Goal: Task Accomplishment & Management: Manage account settings

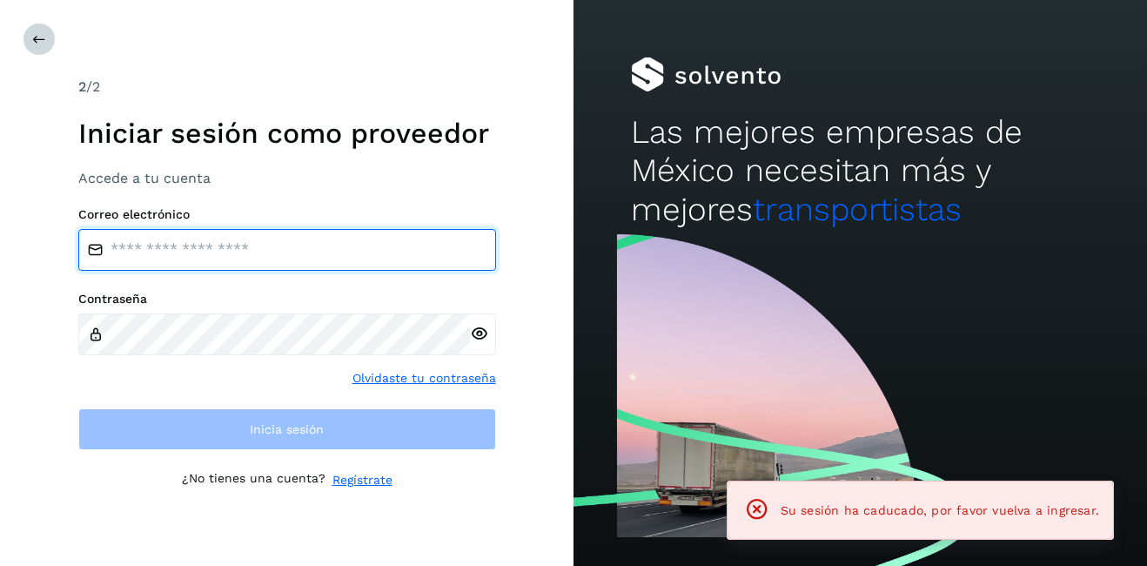
type input "**********"
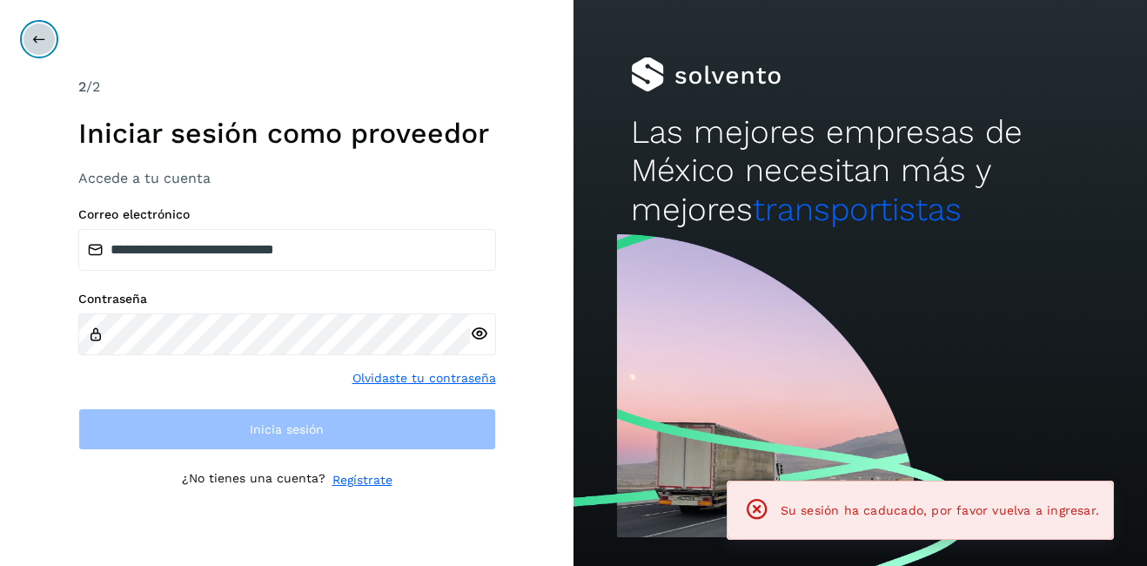
click at [35, 41] on icon at bounding box center [39, 39] width 14 height 14
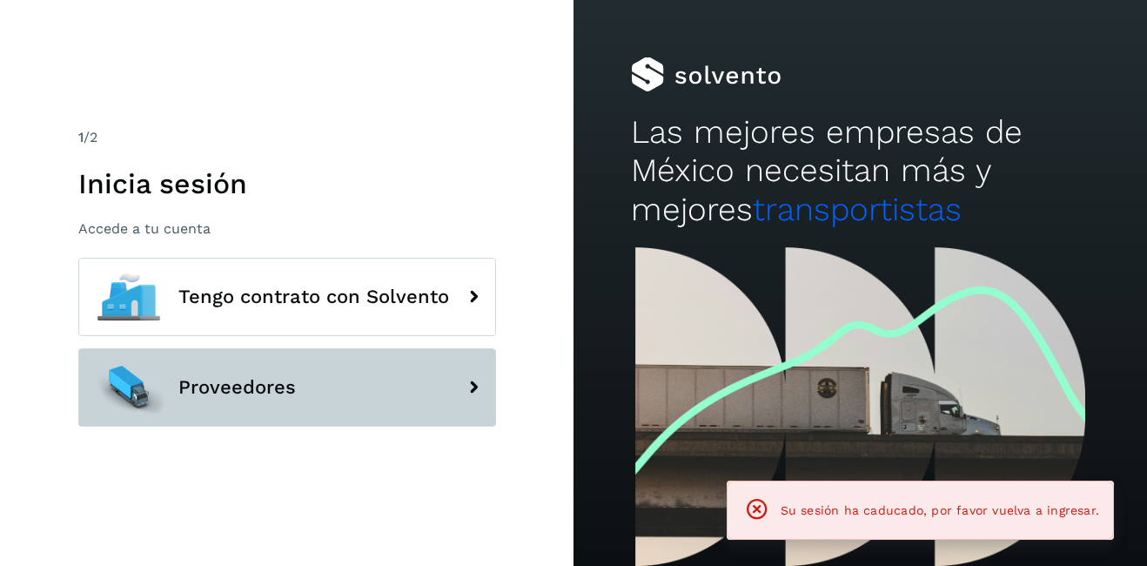
click at [222, 392] on span "Proveedores" at bounding box center [236, 387] width 117 height 21
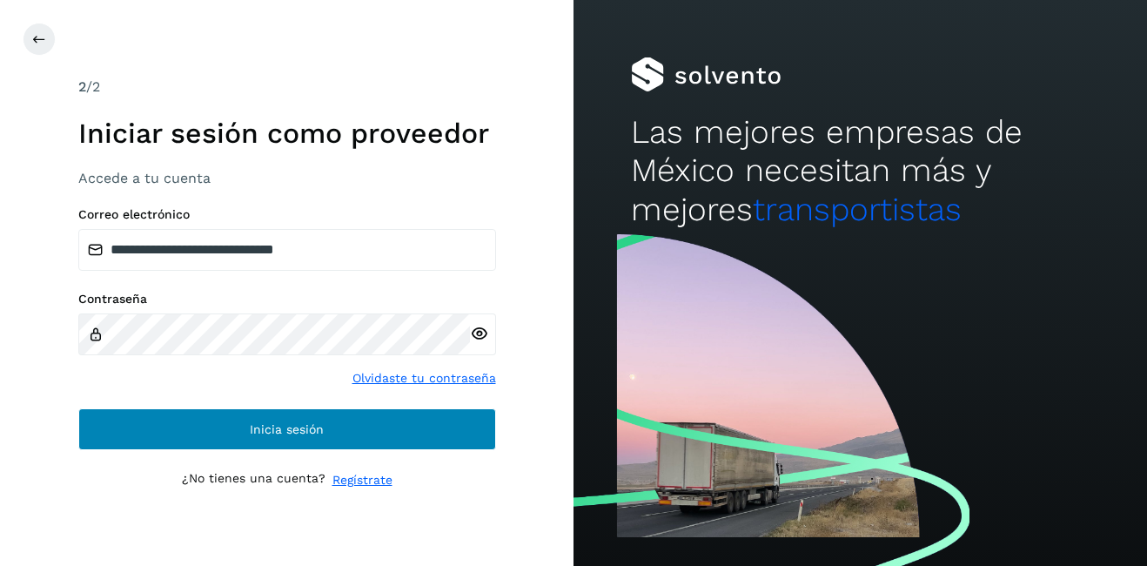
drag, startPoint x: 229, startPoint y: 381, endPoint x: 257, endPoint y: 424, distance: 50.9
click at [232, 386] on div "Contraseña Olvidaste tu contraseña" at bounding box center [287, 339] width 418 height 96
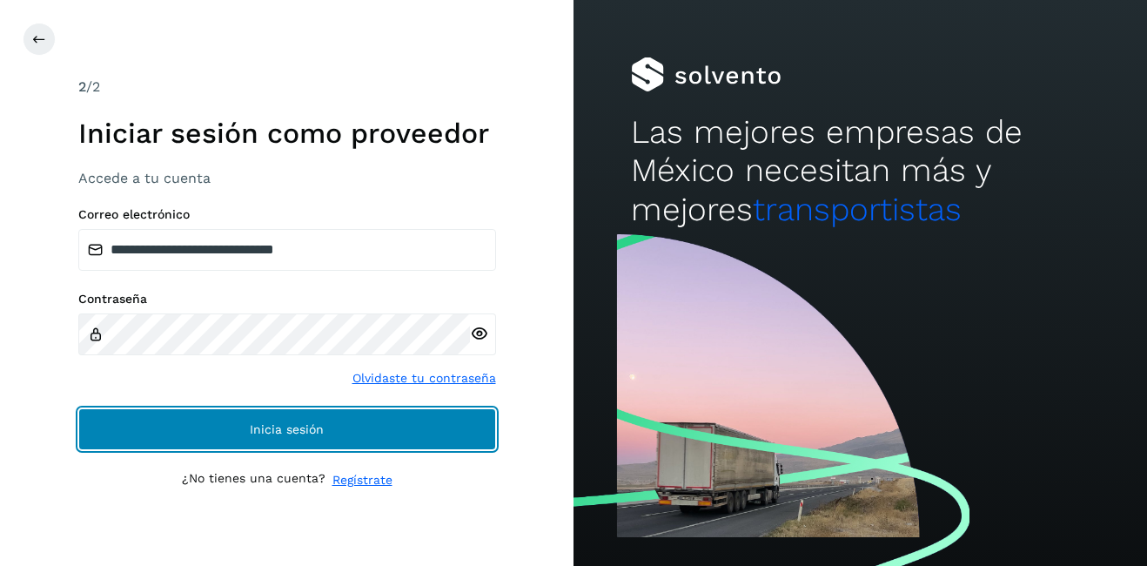
click at [264, 423] on span "Inicia sesión" at bounding box center [287, 429] width 74 height 12
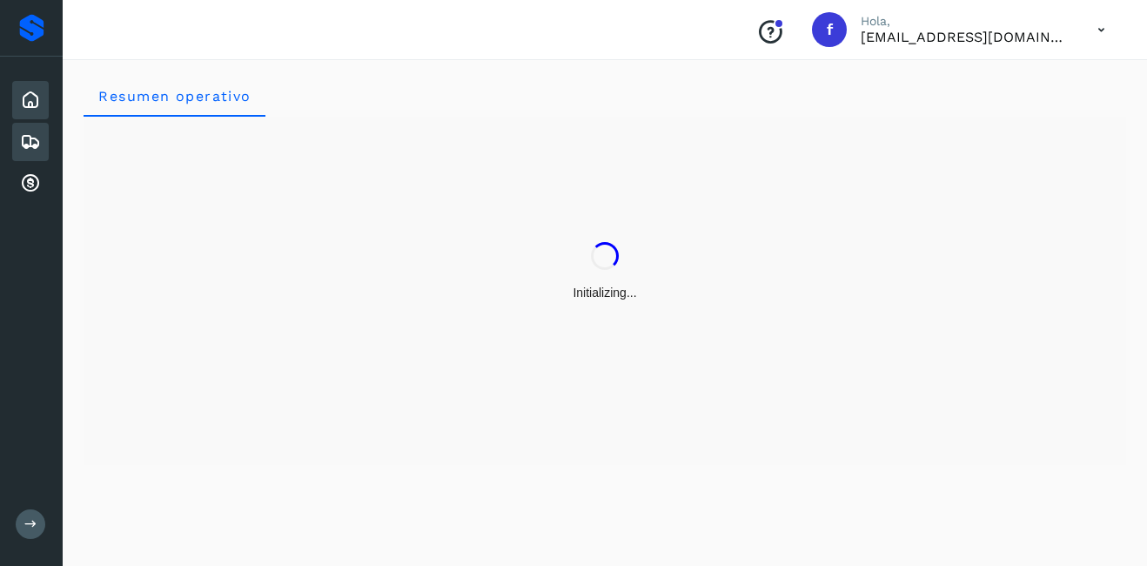
click at [34, 139] on icon at bounding box center [30, 141] width 21 height 21
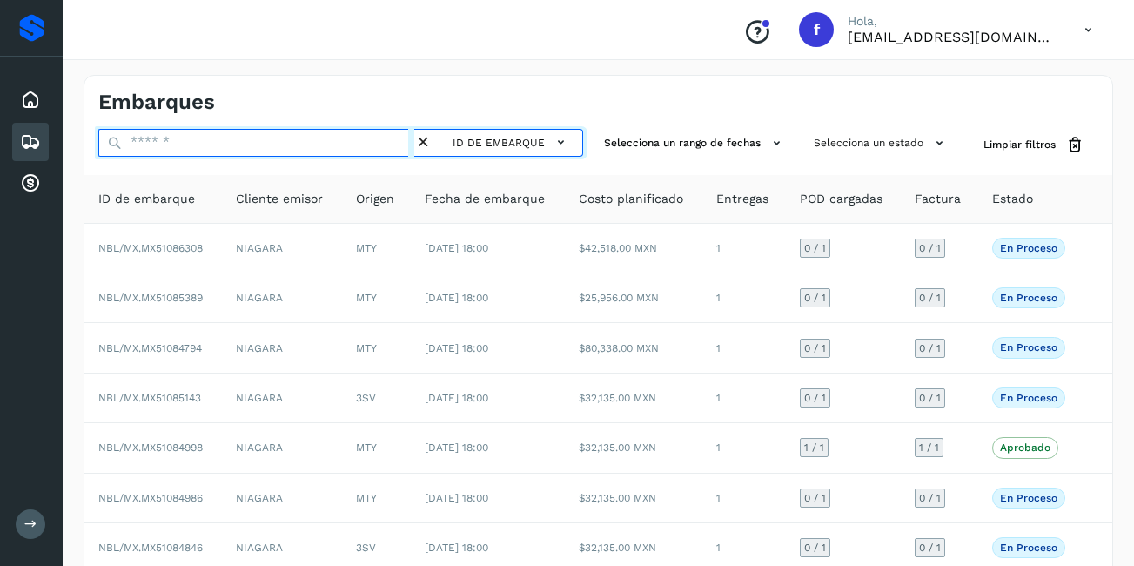
click at [164, 148] on input "text" at bounding box center [256, 143] width 316 height 28
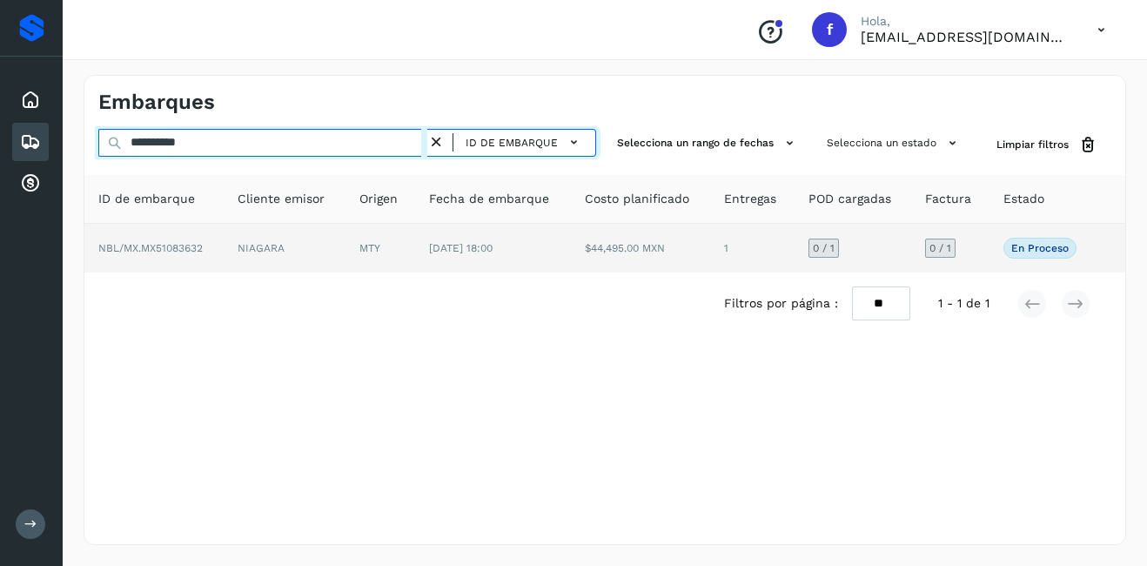
type input "**********"
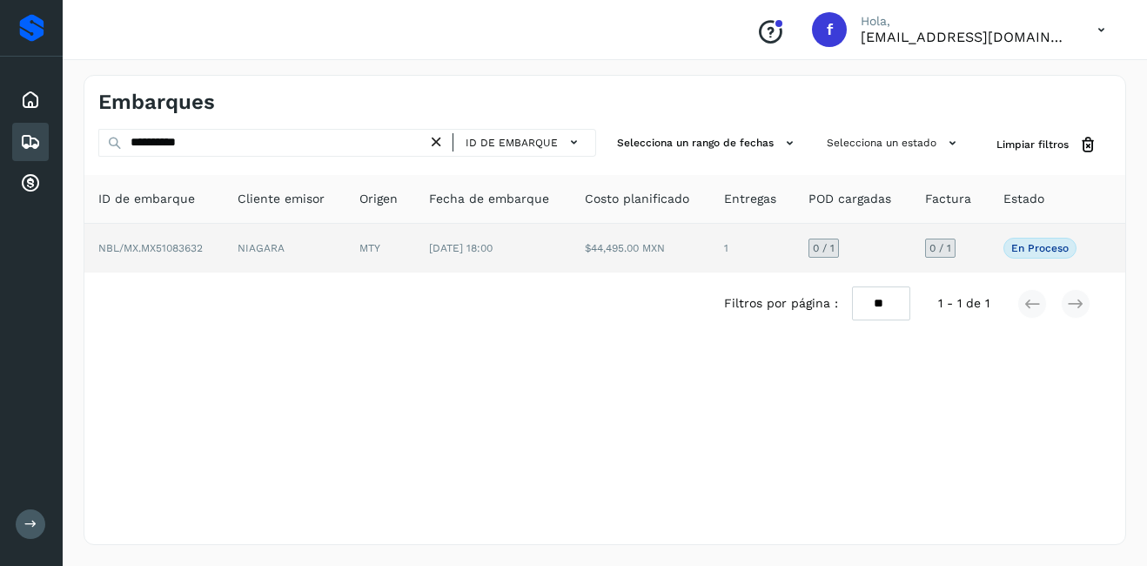
click at [311, 251] on td "NIAGARA" at bounding box center [284, 248] width 121 height 49
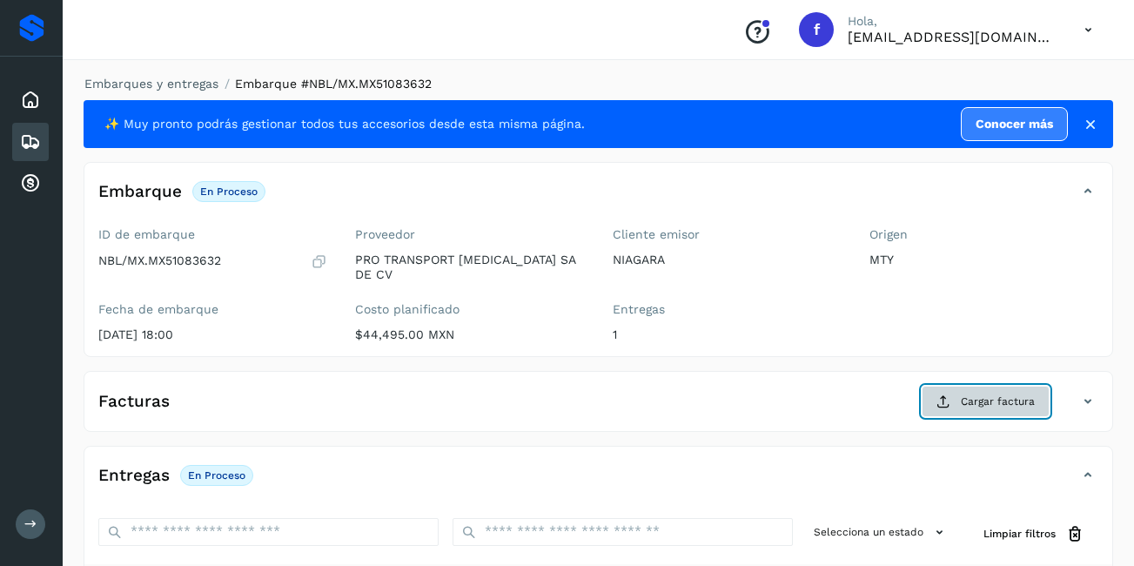
click at [961, 385] on button "Cargar factura" at bounding box center [985, 400] width 128 height 31
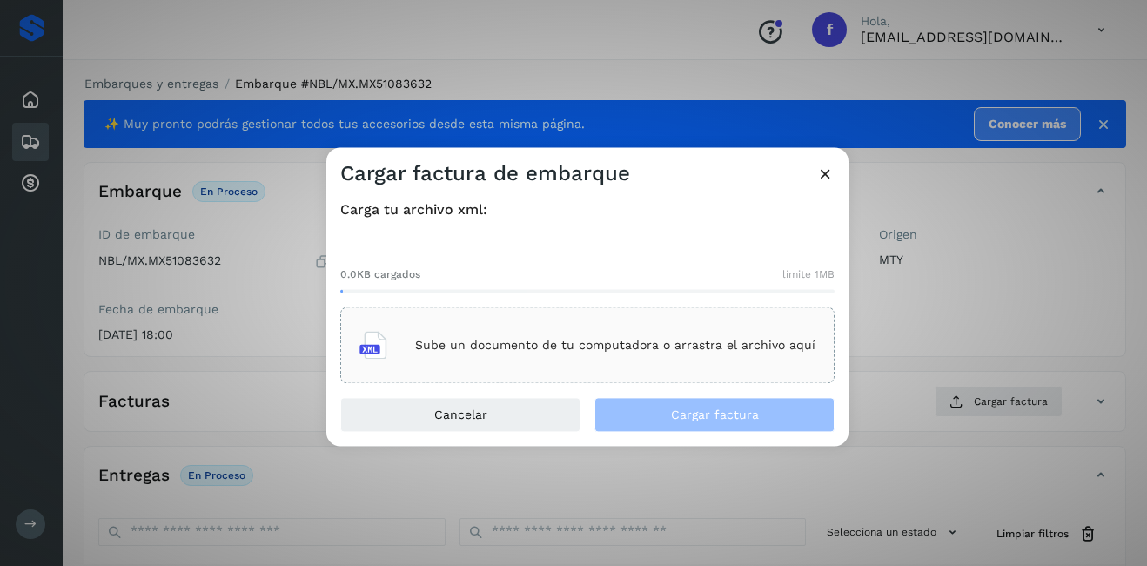
click at [528, 343] on p "Sube un documento de tu computadora o arrastra el archivo aquí" at bounding box center [615, 345] width 400 height 15
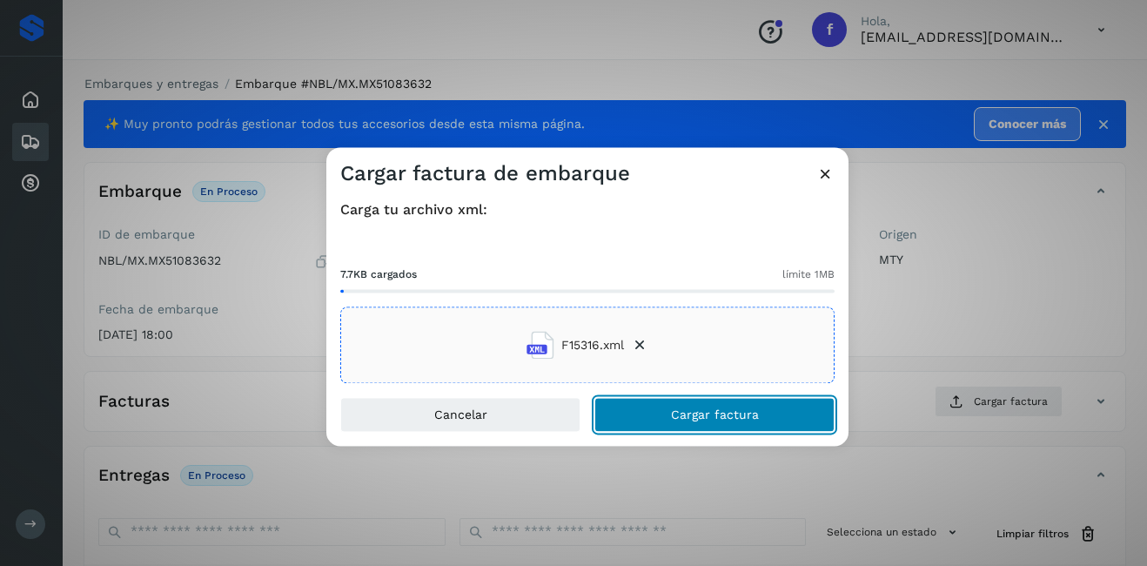
click at [792, 410] on button "Cargar factura" at bounding box center [714, 415] width 240 height 35
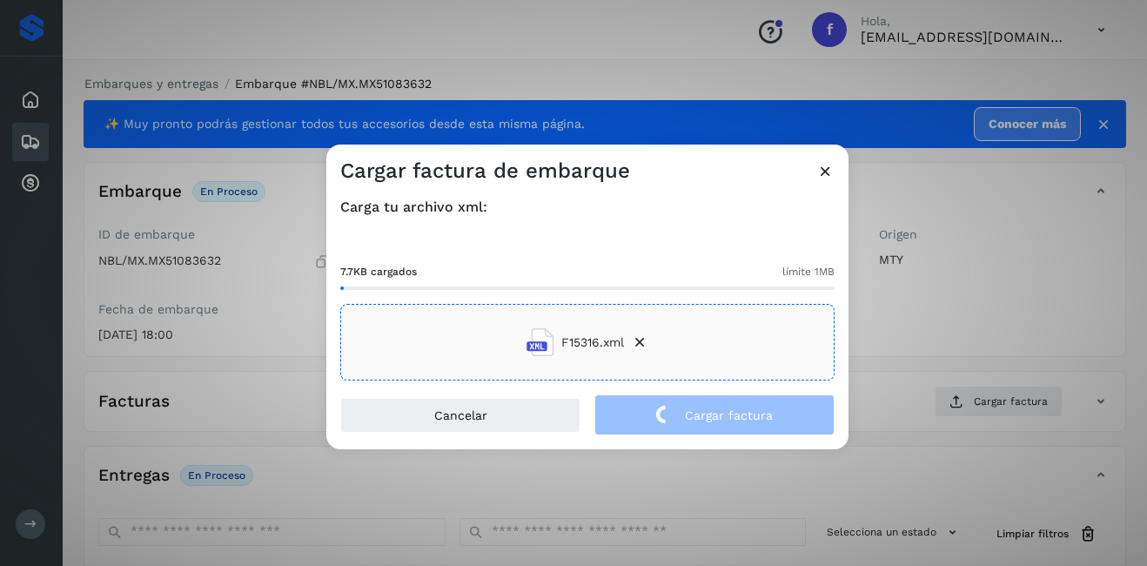
click at [952, 307] on div "Cargar factura de embarque Carga tu archivo xml: 7.7KB cargados límite 1MB F153…" at bounding box center [573, 283] width 1147 height 566
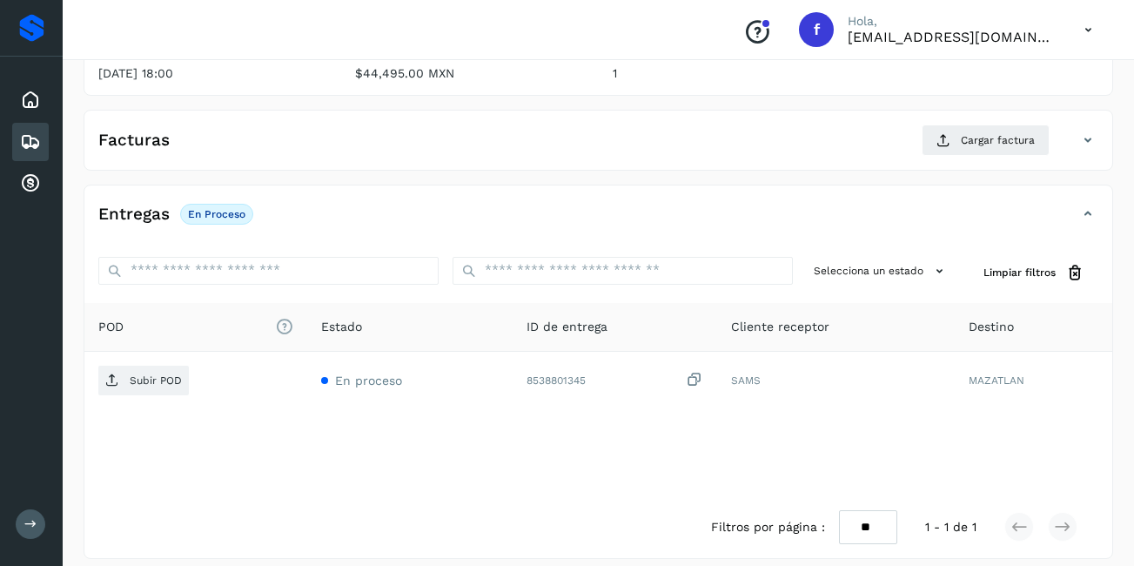
scroll to position [263, 0]
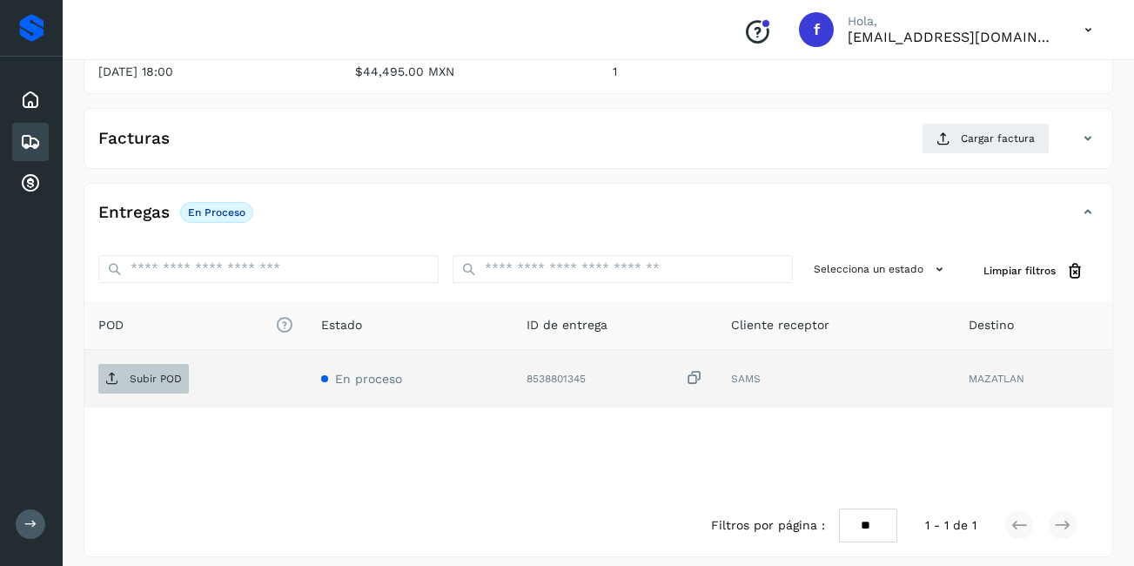
click at [149, 372] on p "Subir POD" at bounding box center [156, 378] width 52 height 12
